Goal: Transaction & Acquisition: Purchase product/service

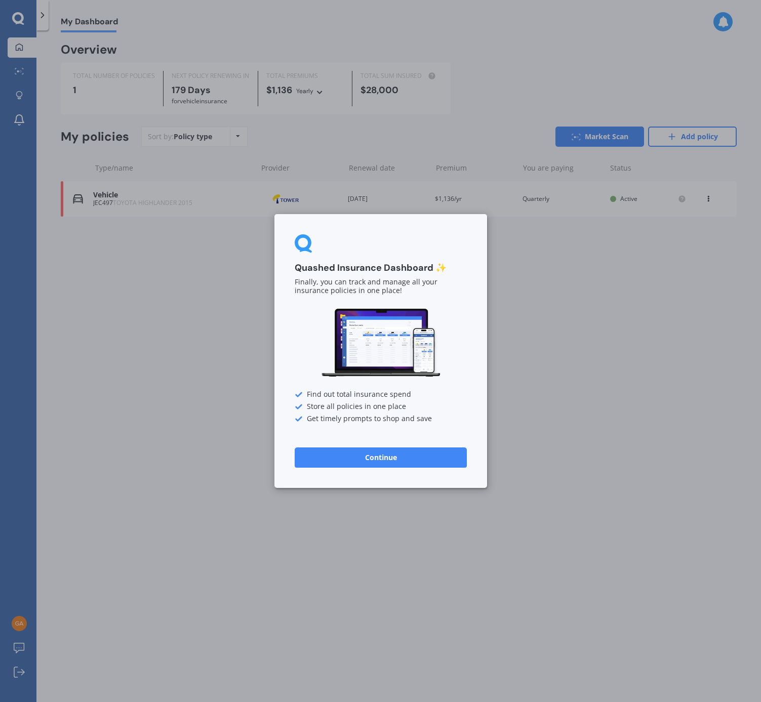
drag, startPoint x: 392, startPoint y: 458, endPoint x: 398, endPoint y: 456, distance: 6.4
click at [392, 458] on button "Continue" at bounding box center [381, 458] width 172 height 20
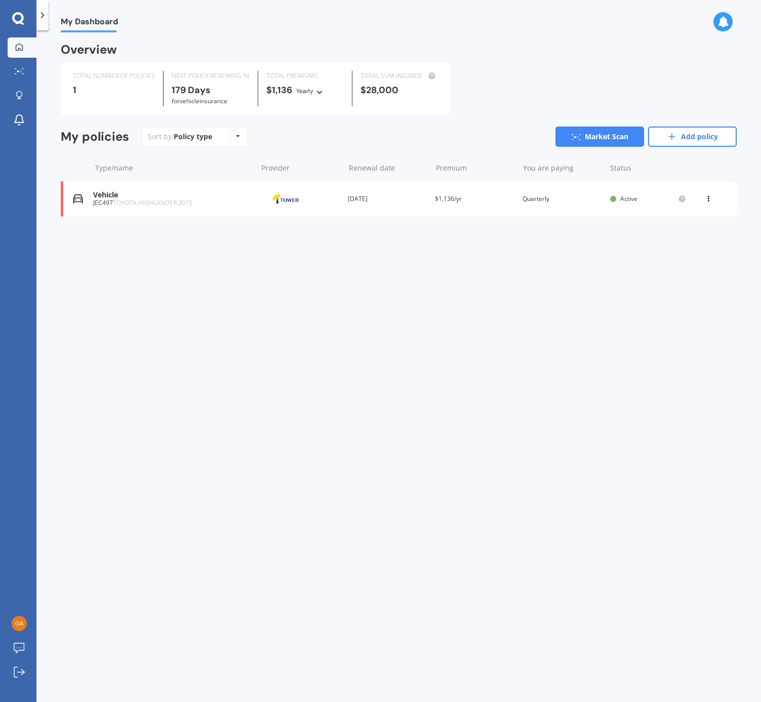
click at [117, 192] on div "Vehicle" at bounding box center [172, 195] width 159 height 9
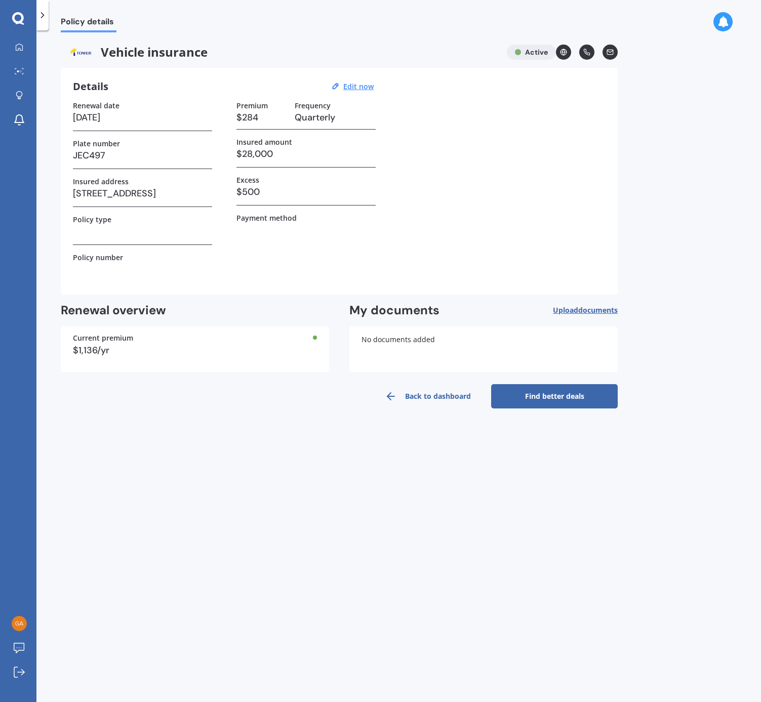
click at [567, 398] on link "Find better deals" at bounding box center [554, 396] width 127 height 24
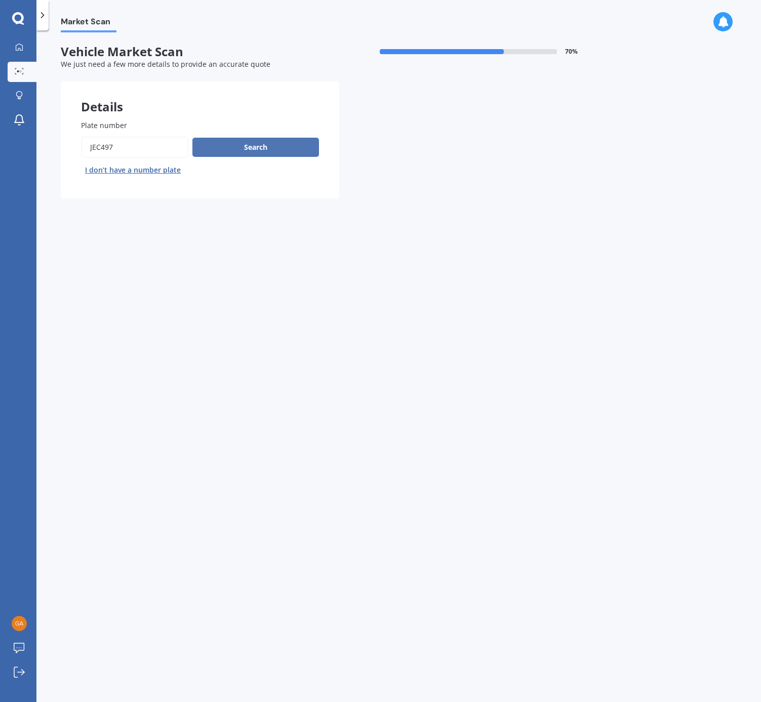
click at [245, 145] on button "Search" at bounding box center [255, 147] width 127 height 19
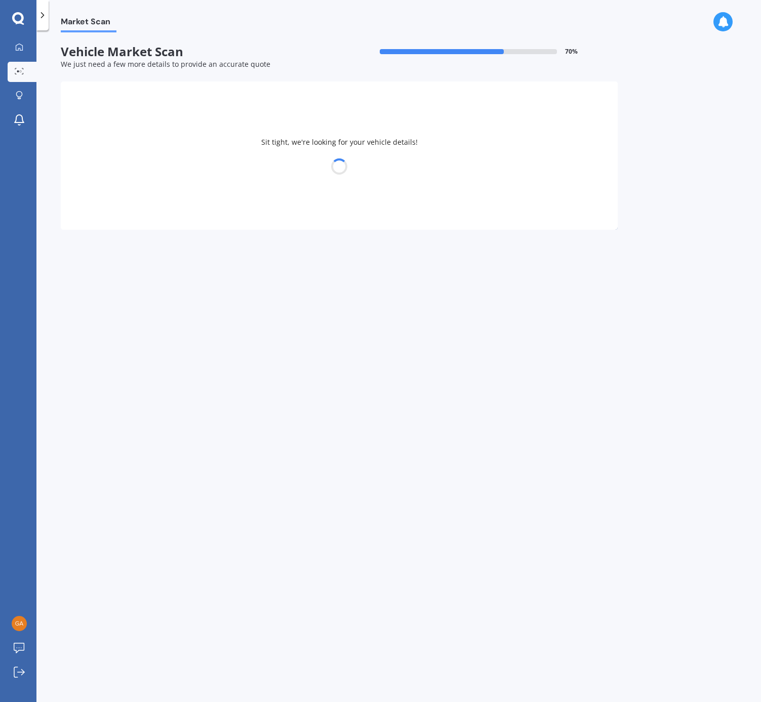
select select "TOYOTA"
select select "HIGHLANDER"
select select "02"
select select "07"
select select "1981"
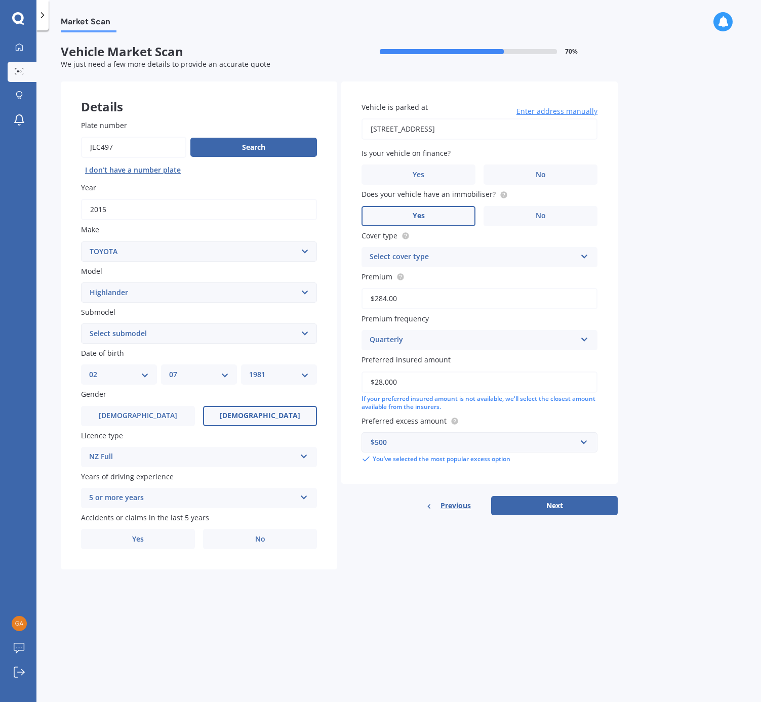
select select "(ALL OTHER)"
click at [249, 536] on label "No" at bounding box center [260, 539] width 114 height 20
click at [0, 0] on input "No" at bounding box center [0, 0] width 0 height 0
click at [556, 110] on span "Enter address manually" at bounding box center [556, 111] width 81 height 10
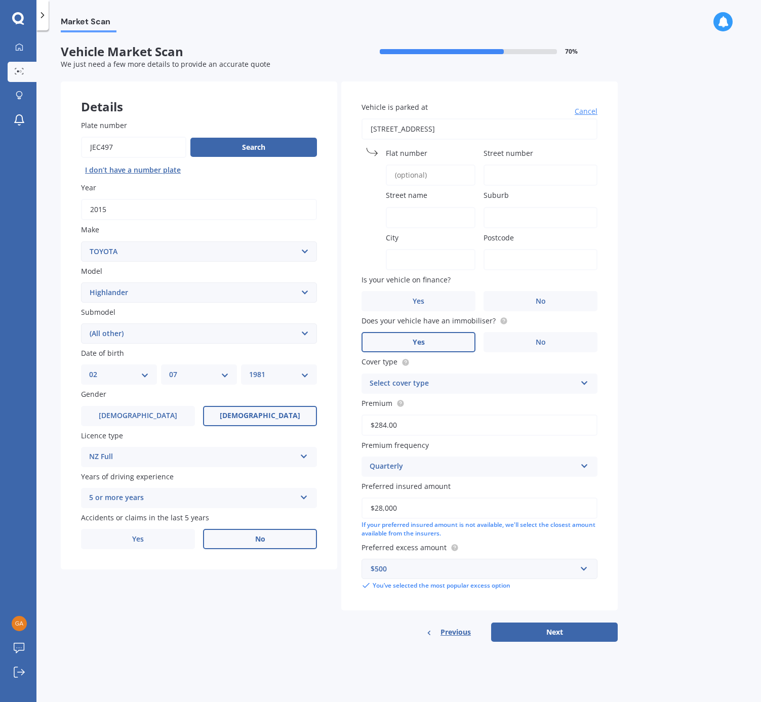
click at [552, 110] on label "Vehicle is parked at" at bounding box center [477, 107] width 232 height 11
click at [552, 118] on input "[STREET_ADDRESS]" at bounding box center [479, 128] width 236 height 21
drag, startPoint x: 511, startPoint y: 129, endPoint x: 347, endPoint y: 127, distance: 164.6
click at [347, 127] on div "Vehicle is parked at [STREET_ADDRESS] [GEOGRAPHIC_DATA] name [GEOGRAPHIC_DATA] …" at bounding box center [479, 346] width 276 height 529
type input "[STREET_ADDRESS]"
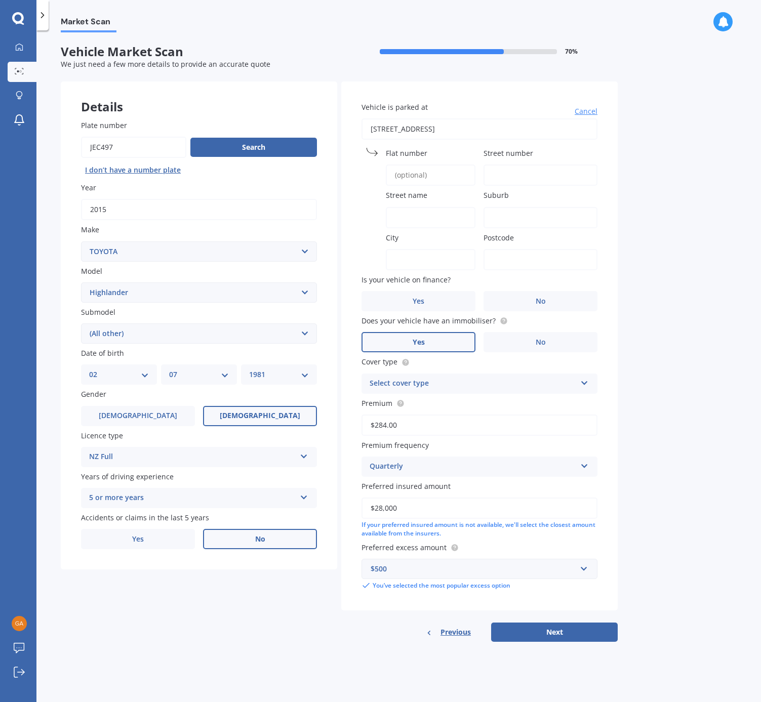
type input "14"
type input "[GEOGRAPHIC_DATA]"
type input "Rosehill"
type input "[GEOGRAPHIC_DATA]"
type input "2113"
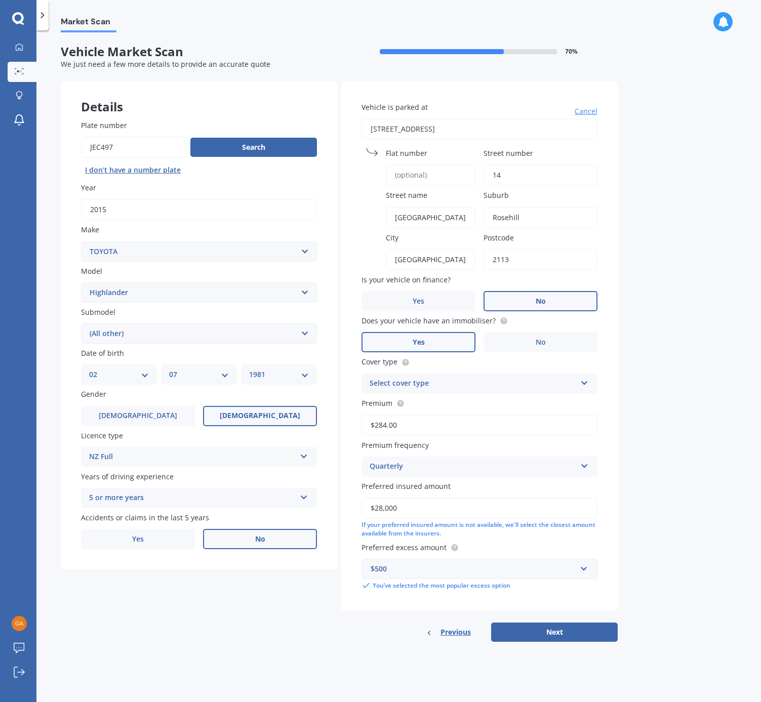
click at [532, 300] on label "No" at bounding box center [540, 301] width 114 height 20
click at [0, 0] on input "No" at bounding box center [0, 0] width 0 height 0
click at [558, 379] on div "Select cover type" at bounding box center [473, 384] width 207 height 12
click at [417, 437] on span "Comprehensive" at bounding box center [397, 440] width 54 height 10
click at [548, 628] on button "Next" at bounding box center [554, 632] width 127 height 19
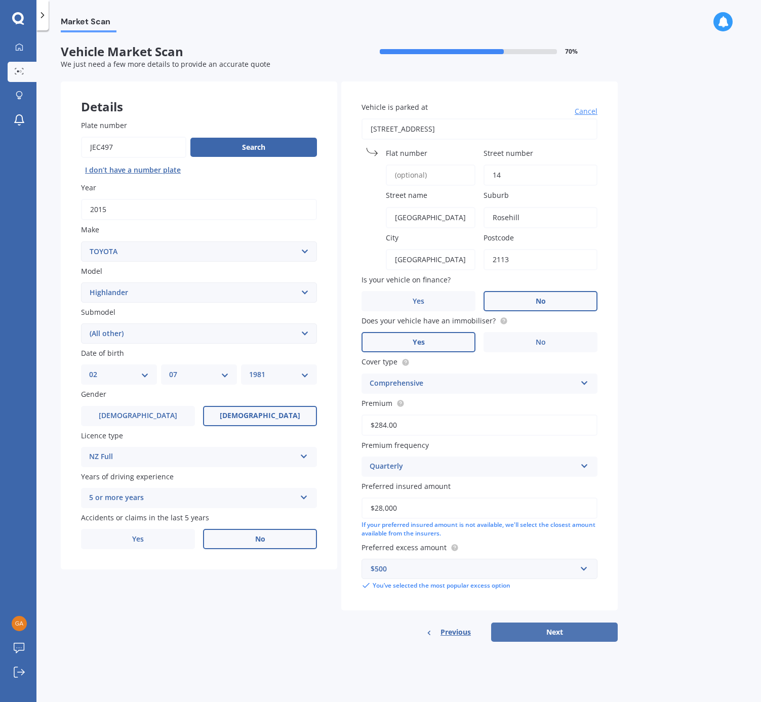
select select "02"
select select "07"
select select "1981"
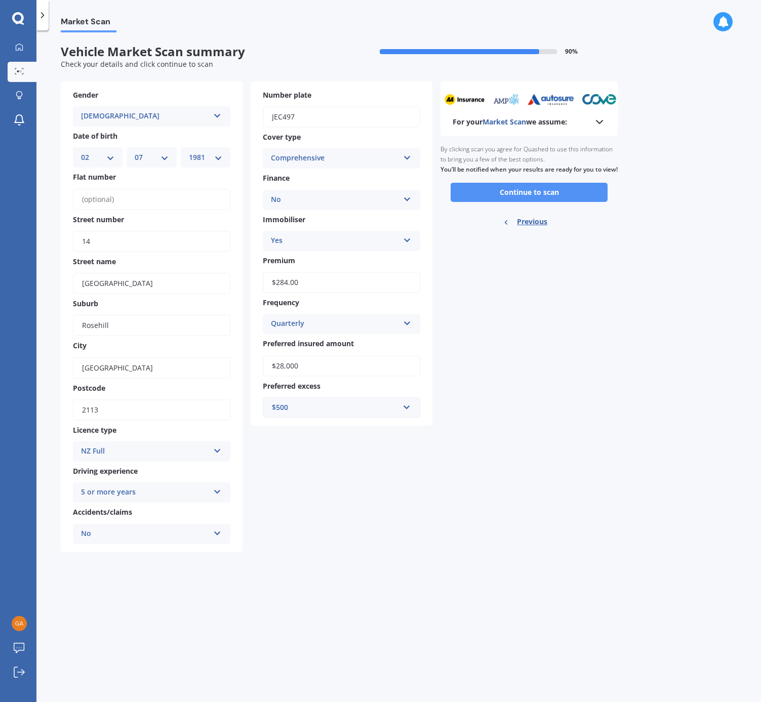
click at [505, 201] on button "Continue to scan" at bounding box center [529, 192] width 157 height 19
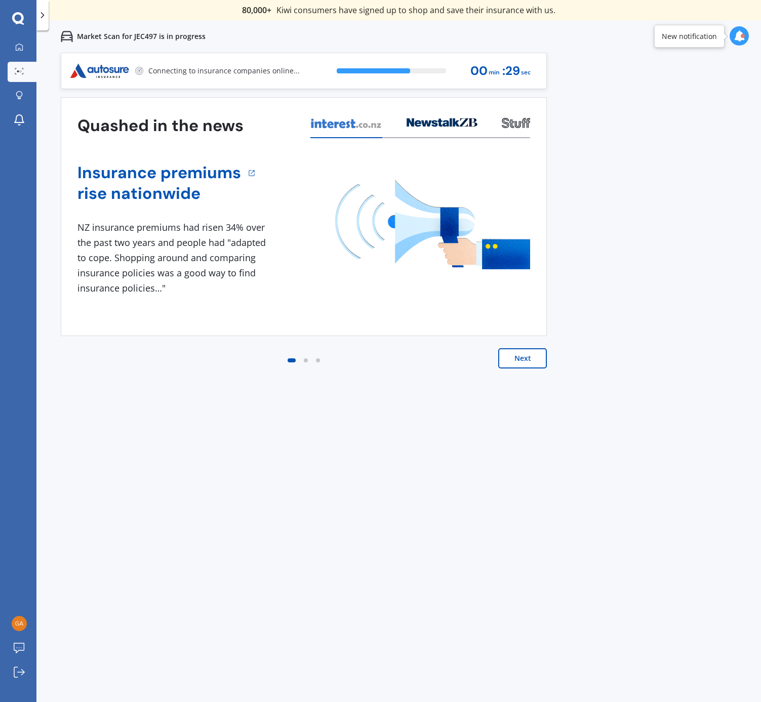
click at [521, 360] on button "Next" at bounding box center [522, 358] width 49 height 20
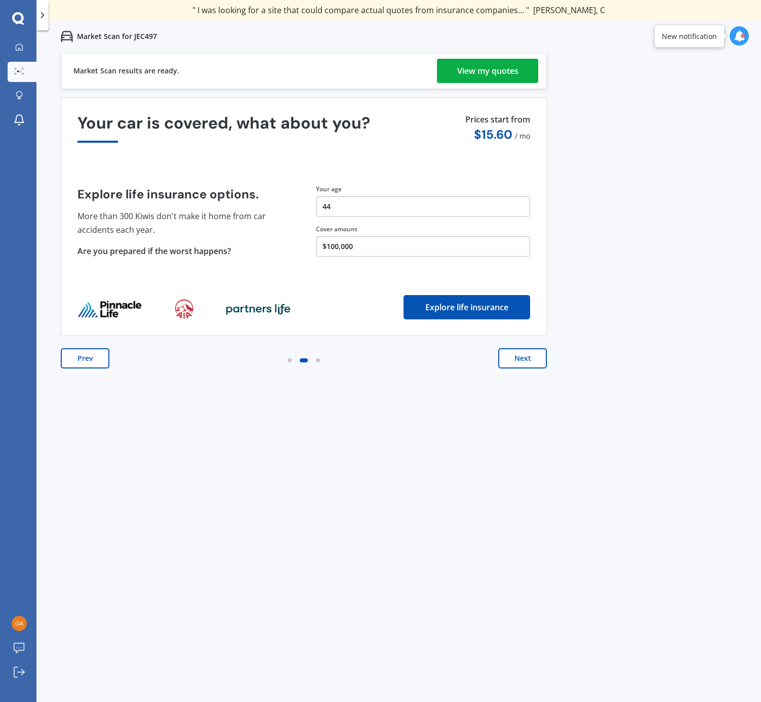
click at [465, 73] on div "View my quotes" at bounding box center [487, 71] width 61 height 24
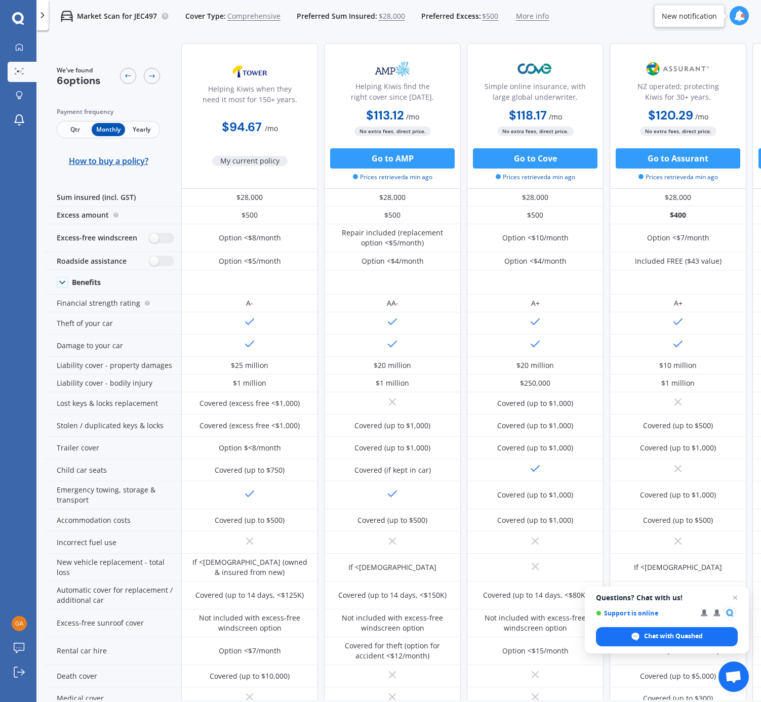
click at [70, 128] on span "Qtr" at bounding box center [75, 129] width 33 height 13
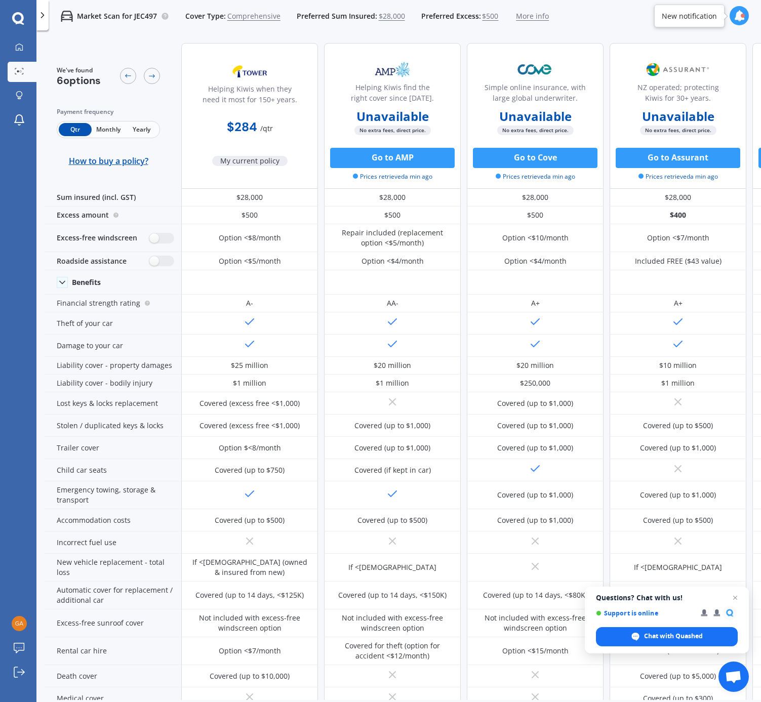
click at [104, 129] on span "Monthly" at bounding box center [108, 129] width 33 height 13
